Goal: Task Accomplishment & Management: Use online tool/utility

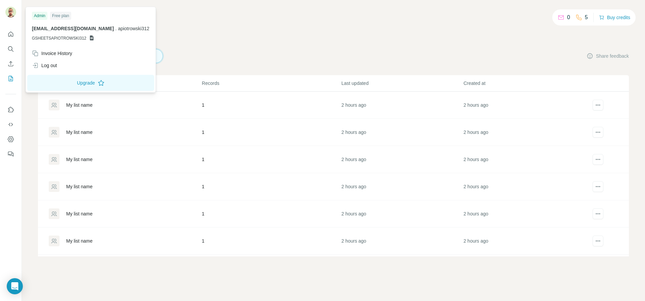
click at [9, 13] on img at bounding box center [10, 12] width 11 height 11
click at [60, 65] on div "Log out" at bounding box center [91, 65] width 126 height 12
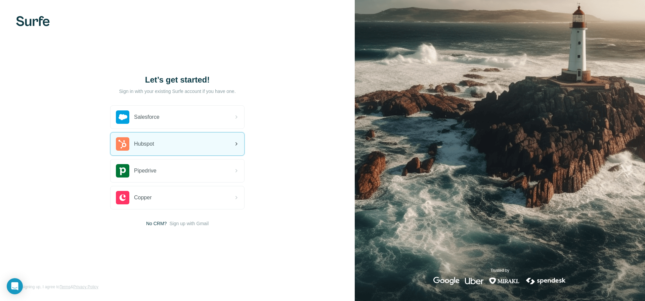
click at [142, 144] on span "Hubspot" at bounding box center [144, 144] width 20 height 8
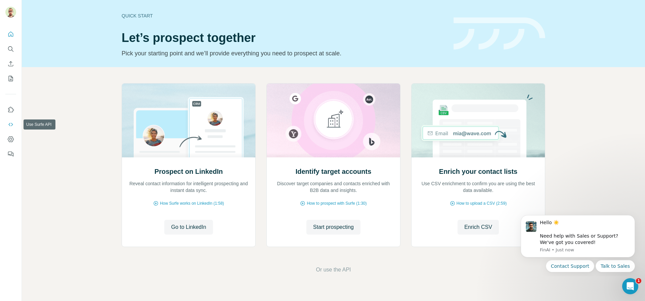
click at [13, 124] on icon "Use Surfe API" at bounding box center [10, 124] width 7 height 7
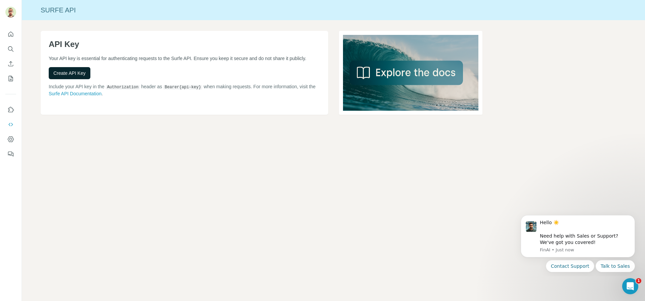
click at [64, 77] on span "Create API Key" at bounding box center [69, 73] width 32 height 7
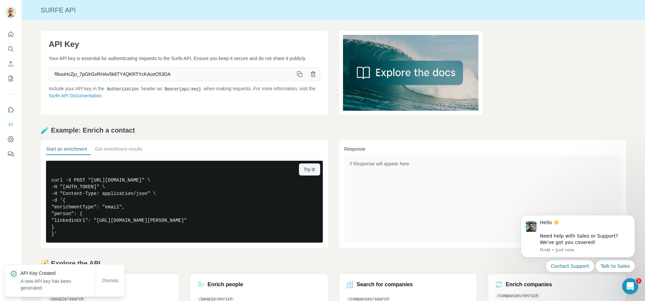
click at [298, 78] on icon "button" at bounding box center [299, 74] width 7 height 7
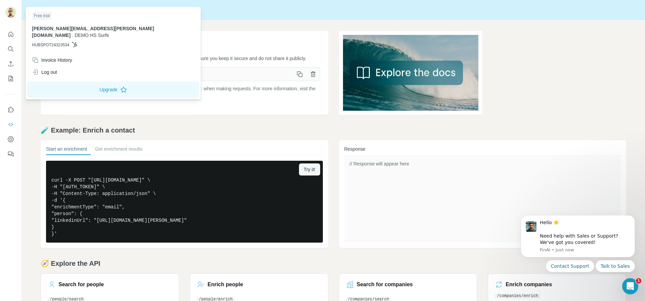
click at [17, 15] on div at bounding box center [11, 13] width 19 height 22
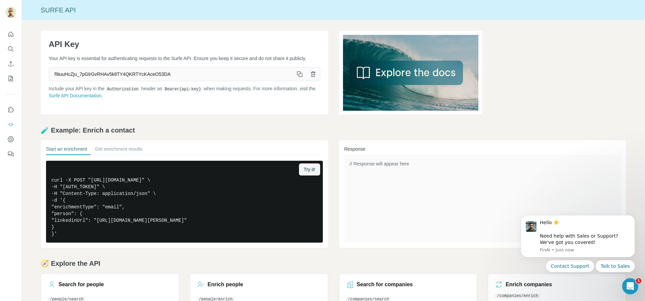
click at [13, 13] on img at bounding box center [10, 12] width 11 height 11
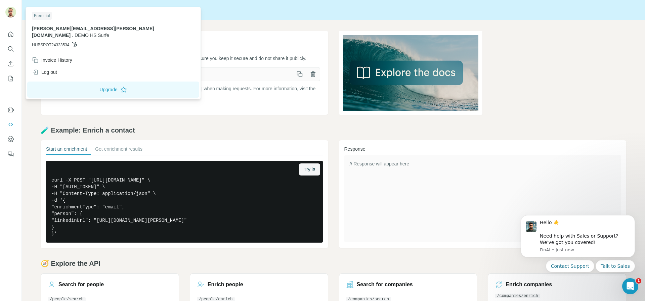
click at [69, 42] on span "HUBSPOT24323534" at bounding box center [50, 45] width 37 height 6
copy span "HUBSPOT24323534"
